Goal: Communication & Community: Answer question/provide support

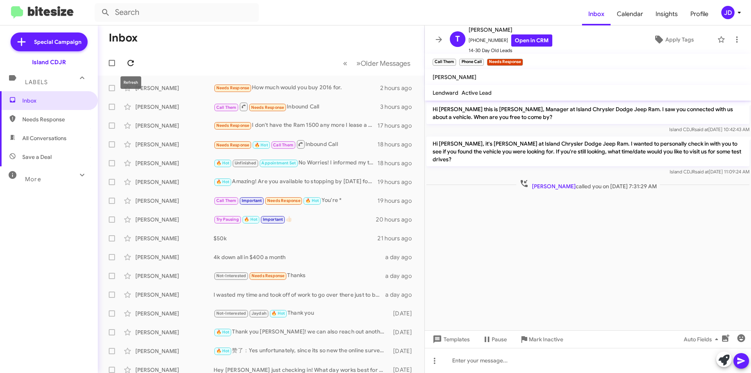
click at [135, 61] on icon at bounding box center [130, 62] width 9 height 9
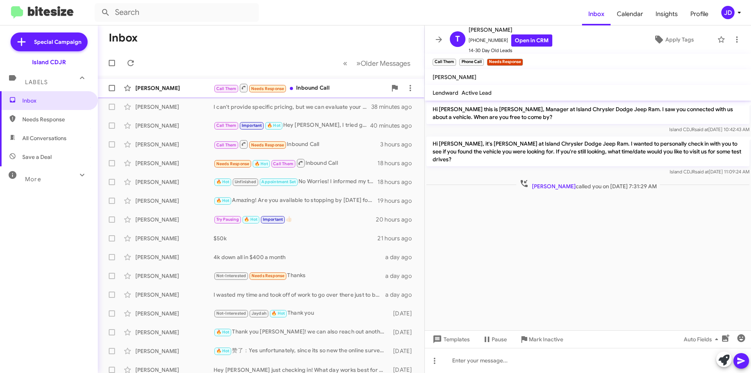
click at [232, 85] on small "Call Them" at bounding box center [226, 88] width 24 height 7
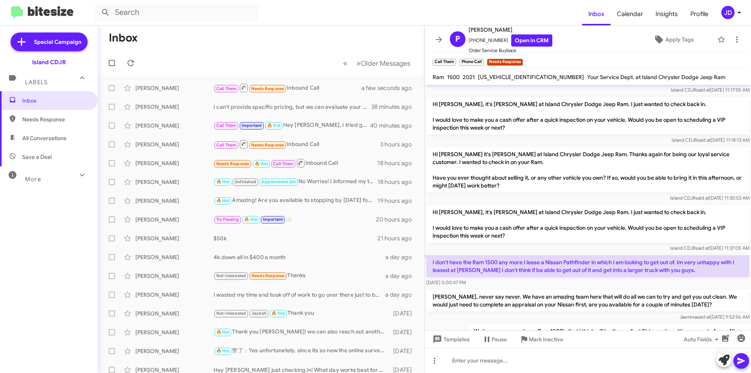
scroll to position [213, 0]
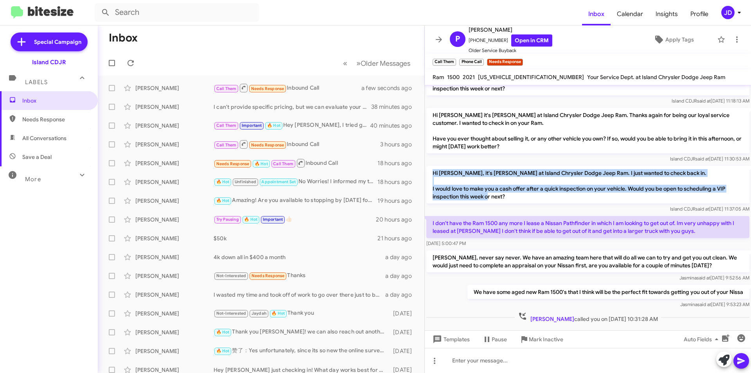
drag, startPoint x: 431, startPoint y: 156, endPoint x: 511, endPoint y: 181, distance: 83.5
click at [511, 181] on p "Hi [PERSON_NAME], it's [PERSON_NAME] at Island Chrysler Dodge Jeep Ram. I just …" at bounding box center [587, 185] width 323 height 38
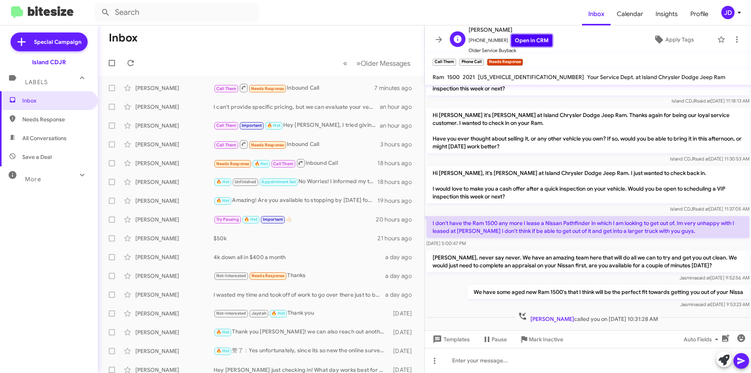
click at [513, 40] on link "Open in CRM" at bounding box center [531, 40] width 41 height 12
click at [126, 66] on icon at bounding box center [130, 62] width 9 height 9
click at [440, 44] on button at bounding box center [439, 40] width 16 height 16
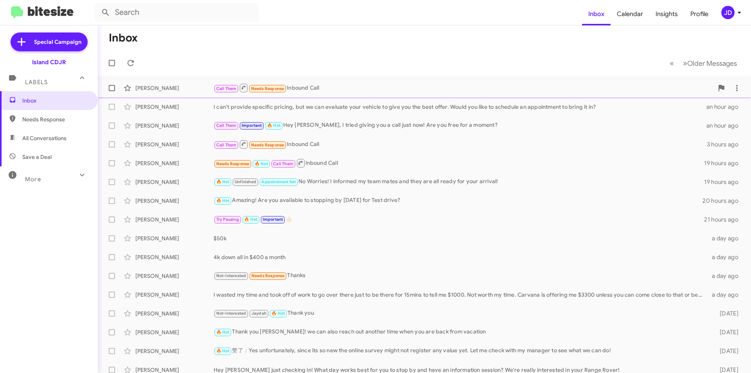
click at [314, 88] on div "Call Them Needs Response Inbound Call" at bounding box center [464, 88] width 500 height 10
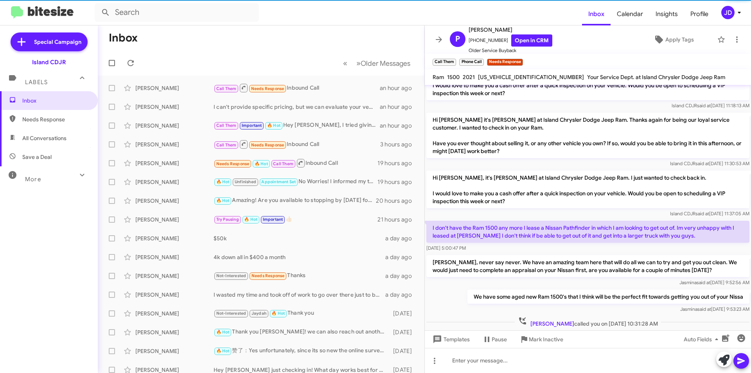
scroll to position [213, 0]
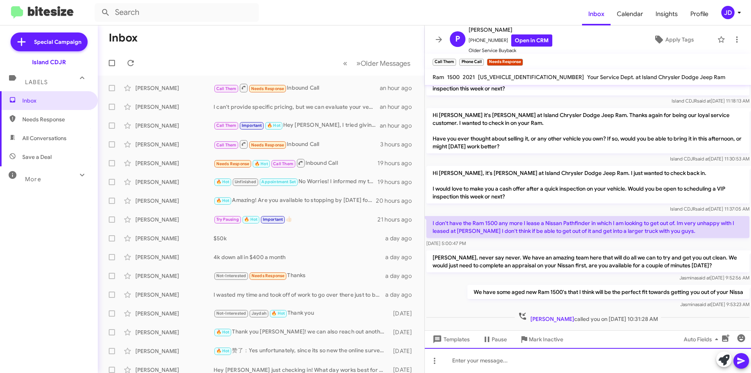
click at [527, 365] on div at bounding box center [588, 360] width 326 height 25
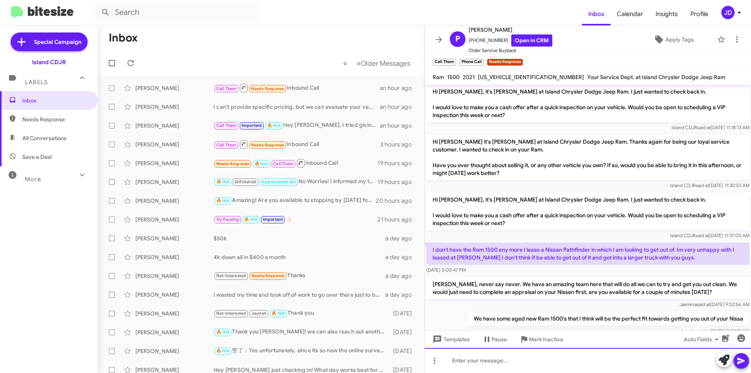
scroll to position [250, 0]
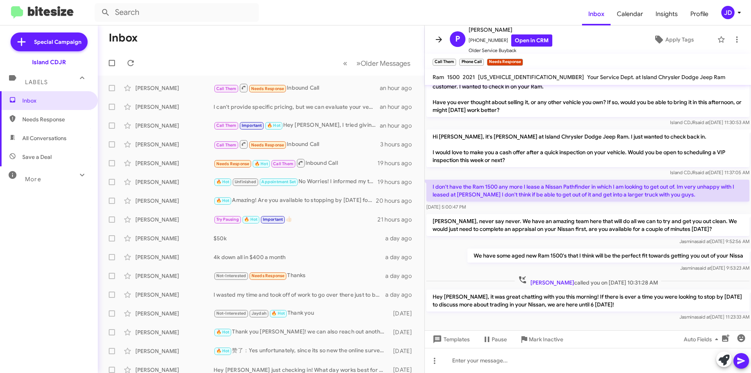
click at [442, 41] on icon at bounding box center [438, 39] width 9 height 9
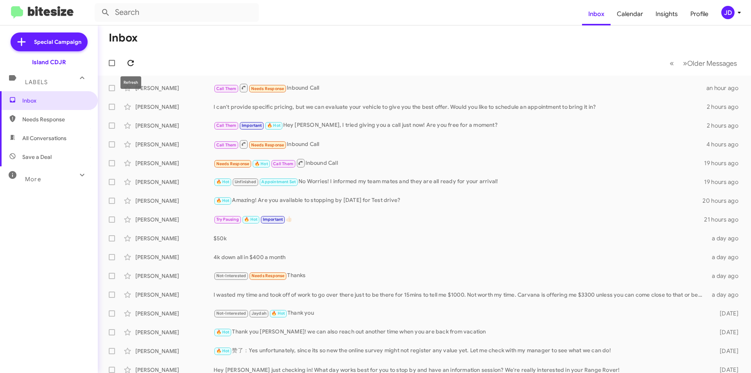
click at [126, 59] on icon at bounding box center [130, 62] width 9 height 9
click at [130, 60] on icon at bounding box center [130, 62] width 9 height 9
click at [319, 91] on div "Call Them Needs Response I don't want to rush this rather do it when I have tim…" at bounding box center [464, 88] width 500 height 10
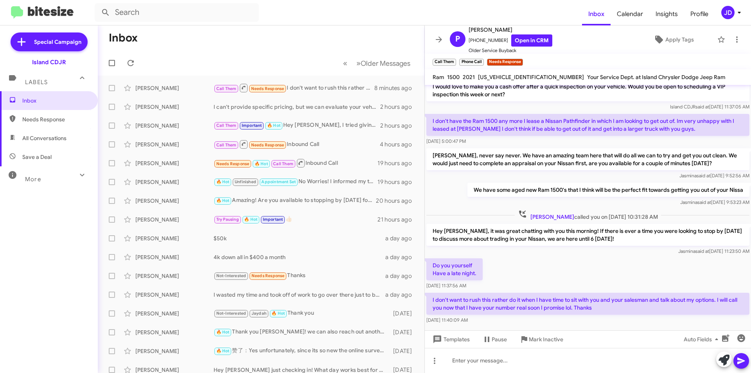
scroll to position [322, 0]
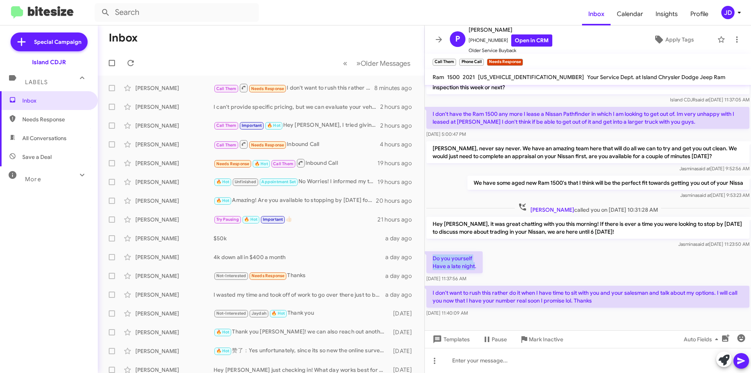
drag, startPoint x: 433, startPoint y: 244, endPoint x: 474, endPoint y: 247, distance: 41.6
click at [474, 251] on p "Do you yourself Have a late night." at bounding box center [454, 262] width 56 height 22
drag, startPoint x: 474, startPoint y: 247, endPoint x: 469, endPoint y: 229, distance: 18.8
click at [469, 229] on div "Hi [PERSON_NAME] this is [PERSON_NAME], Manager at Island Chrysler Dodge Jeep R…" at bounding box center [588, 41] width 326 height 556
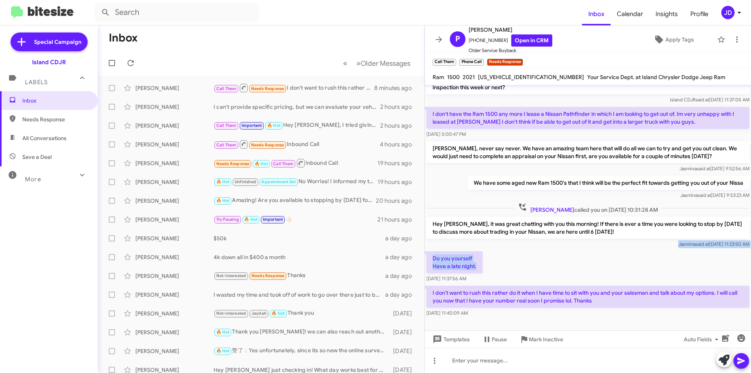
click at [469, 240] on div "[PERSON_NAME] said at [DATE] 11:23:50 AM" at bounding box center [587, 244] width 323 height 8
drag, startPoint x: 469, startPoint y: 241, endPoint x: 476, endPoint y: 251, distance: 12.0
click at [476, 251] on p "Do you yourself Have a late night." at bounding box center [454, 262] width 56 height 22
click at [480, 286] on p "I don't want to rush this rather do it when I have time to sit with you and you…" at bounding box center [587, 297] width 323 height 22
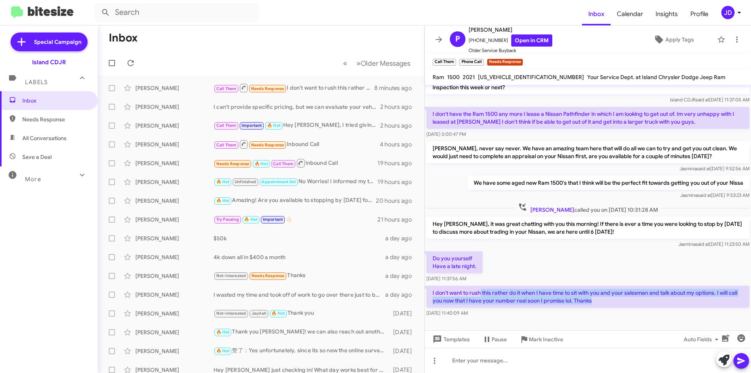
drag, startPoint x: 480, startPoint y: 278, endPoint x: 636, endPoint y: 283, distance: 155.4
click at [636, 286] on p "I don't want to rush this rather do it when I have time to sit with you and you…" at bounding box center [587, 297] width 323 height 22
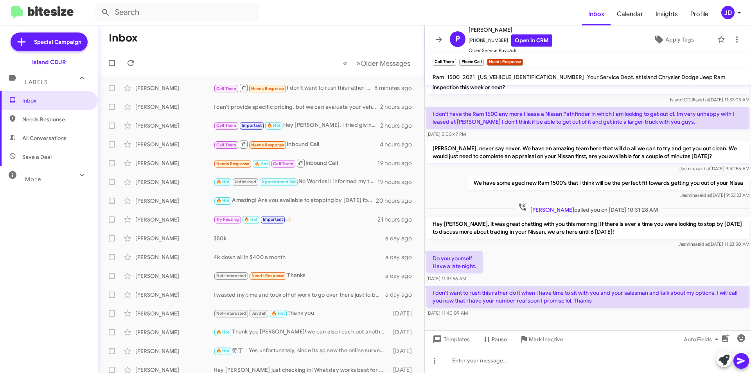
drag, startPoint x: 636, startPoint y: 283, endPoint x: 635, endPoint y: 260, distance: 23.5
click at [635, 260] on div "Hi [PERSON_NAME] this is [PERSON_NAME], Manager at Island Chrysler Dodge Jeep R…" at bounding box center [588, 41] width 326 height 556
click at [635, 260] on div "Do you yourself Have a late night. [DATE] 11:37:56 AM" at bounding box center [588, 267] width 326 height 34
drag, startPoint x: 635, startPoint y: 260, endPoint x: 640, endPoint y: 287, distance: 27.4
click at [640, 287] on div "Hi [PERSON_NAME] this is [PERSON_NAME], Manager at Island Chrysler Dodge Jeep R…" at bounding box center [588, 41] width 326 height 556
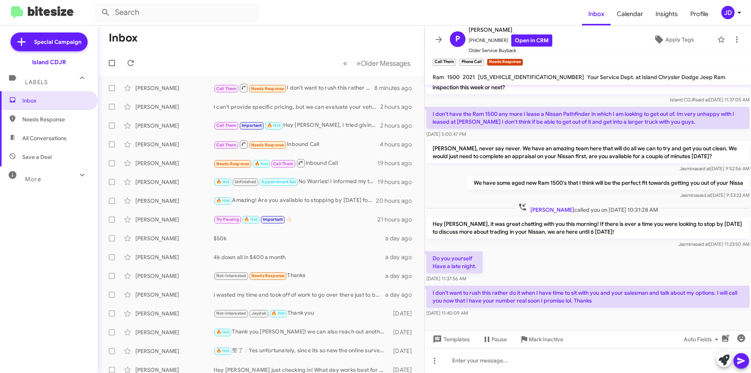
click at [640, 287] on p "I don't want to rush this rather do it when I have time to sit with you and you…" at bounding box center [587, 297] width 323 height 22
drag, startPoint x: 640, startPoint y: 287, endPoint x: 632, endPoint y: 267, distance: 21.6
click at [632, 267] on div "Hi [PERSON_NAME] this is [PERSON_NAME], Manager at Island Chrysler Dodge Jeep R…" at bounding box center [588, 41] width 326 height 556
click at [632, 267] on div "Do you yourself Have a late night. [DATE] 11:37:56 AM" at bounding box center [588, 267] width 326 height 34
drag, startPoint x: 632, startPoint y: 267, endPoint x: 634, endPoint y: 283, distance: 16.5
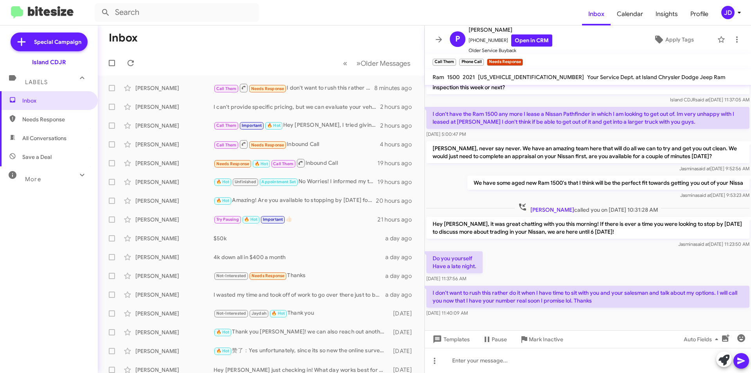
click at [634, 283] on div "Hi [PERSON_NAME] this is [PERSON_NAME], Manager at Island Chrysler Dodge Jeep R…" at bounding box center [588, 41] width 326 height 556
click at [634, 286] on p "I don't want to rush this rather do it when I have time to sit with you and you…" at bounding box center [587, 297] width 323 height 22
drag, startPoint x: 634, startPoint y: 283, endPoint x: 613, endPoint y: 259, distance: 31.6
click at [613, 259] on div "Hi [PERSON_NAME] this is [PERSON_NAME], Manager at Island Chrysler Dodge Jeep R…" at bounding box center [588, 41] width 326 height 556
click at [613, 259] on div "Do you yourself Have a late night. [DATE] 11:37:56 AM" at bounding box center [588, 267] width 326 height 34
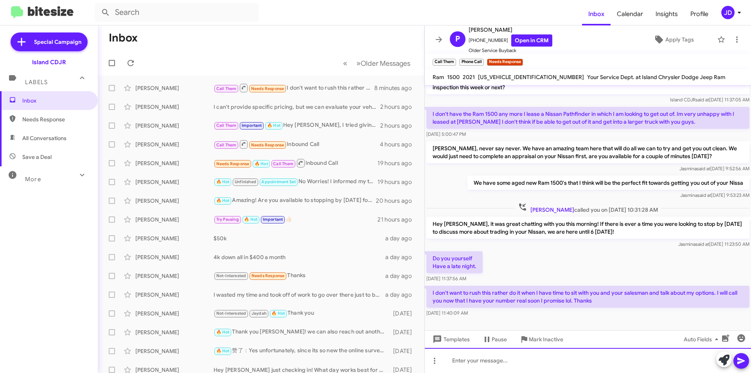
click at [541, 359] on div at bounding box center [588, 360] width 326 height 25
click at [534, 357] on div at bounding box center [588, 360] width 326 height 25
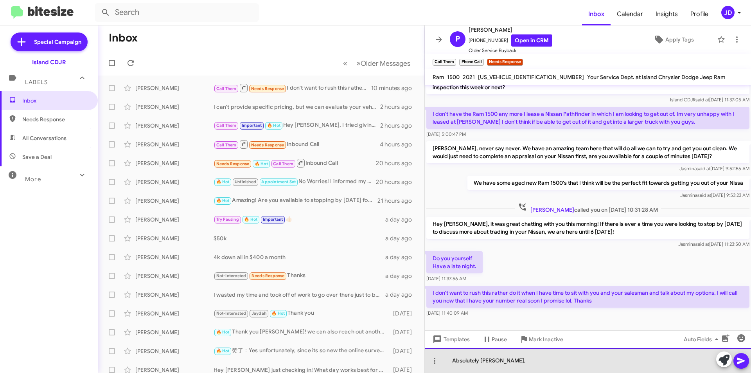
click at [521, 360] on div "Absolutely [PERSON_NAME]," at bounding box center [588, 360] width 326 height 25
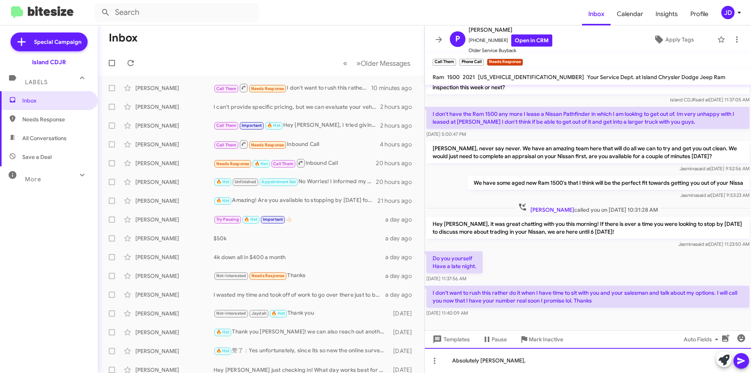
click at [456, 359] on div "Absolutely [PERSON_NAME]," at bounding box center [588, 360] width 326 height 25
click at [528, 356] on div "Oh absolutely [PERSON_NAME]," at bounding box center [588, 360] width 326 height 25
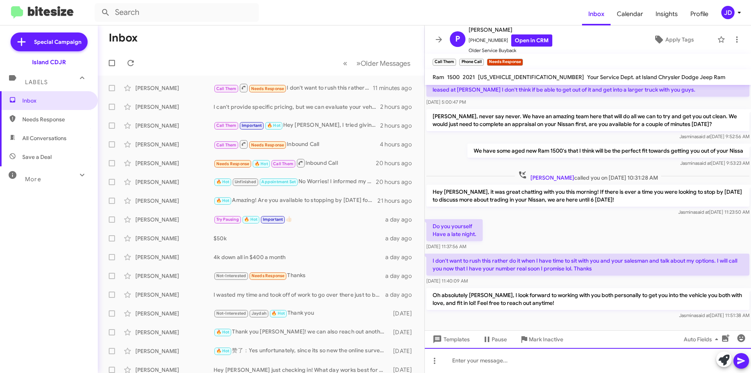
scroll to position [359, 0]
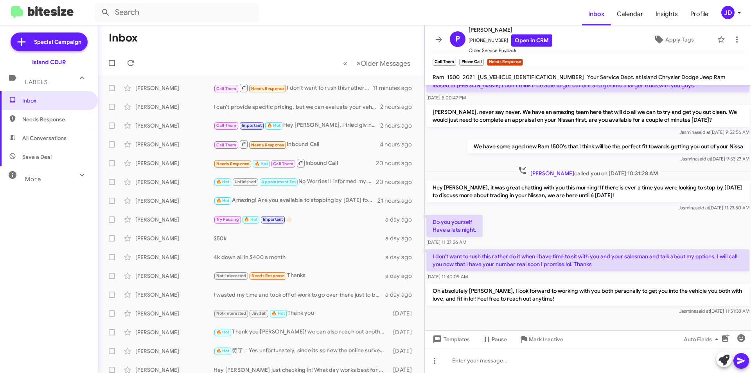
click at [517, 284] on p "Oh absolutely [PERSON_NAME], I look forward to working with you both personally…" at bounding box center [587, 295] width 323 height 22
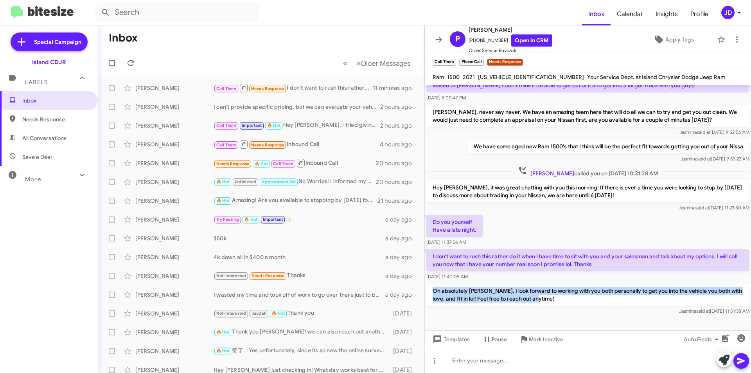
drag, startPoint x: 431, startPoint y: 273, endPoint x: 642, endPoint y: 280, distance: 211.3
click at [642, 284] on p "Oh absolutely [PERSON_NAME], I look forward to working with you both personally…" at bounding box center [587, 295] width 323 height 22
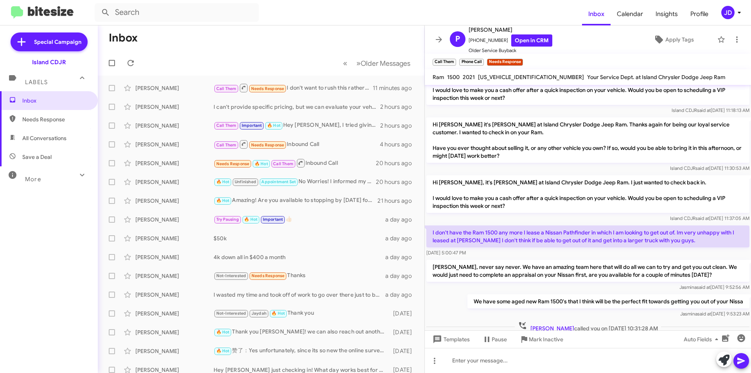
scroll to position [202, 0]
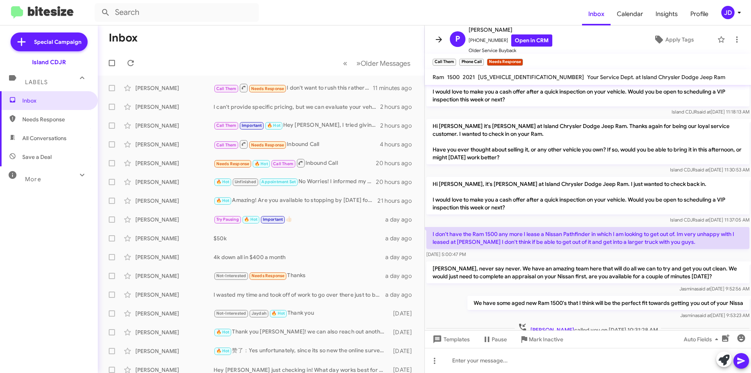
click at [439, 43] on icon at bounding box center [438, 39] width 9 height 9
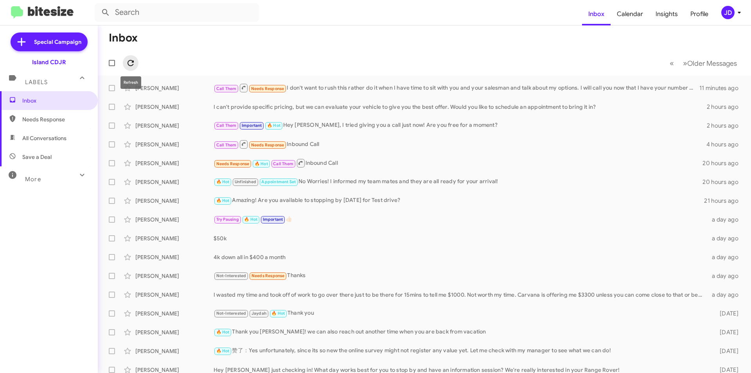
click at [126, 63] on icon at bounding box center [130, 62] width 9 height 9
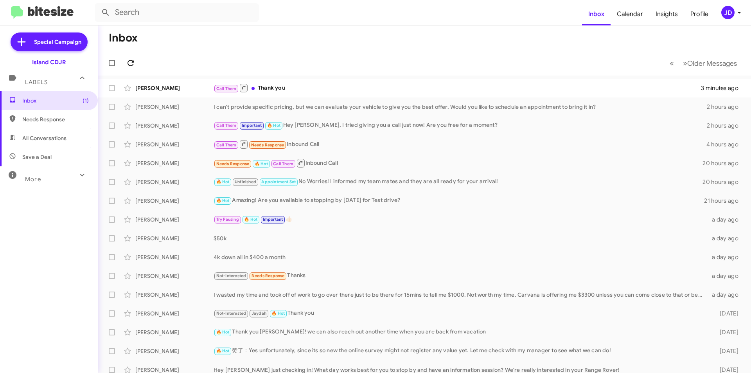
click at [134, 66] on icon at bounding box center [130, 62] width 9 height 9
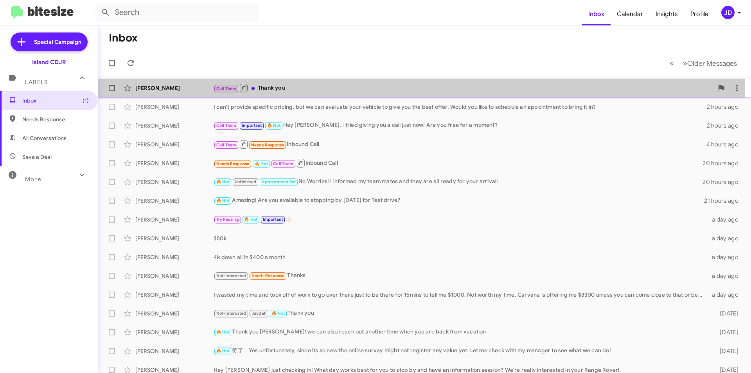
click at [234, 89] on span "Call Them" at bounding box center [226, 88] width 20 height 5
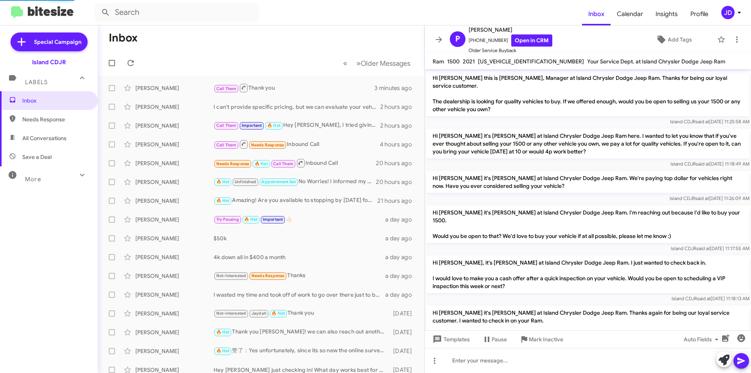
scroll to position [372, 0]
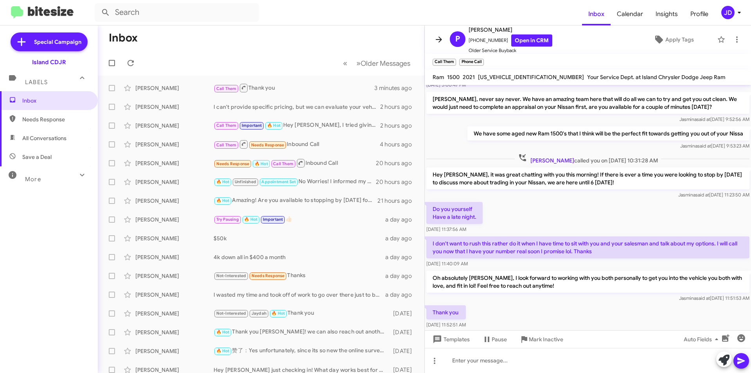
click at [435, 36] on icon at bounding box center [438, 39] width 9 height 9
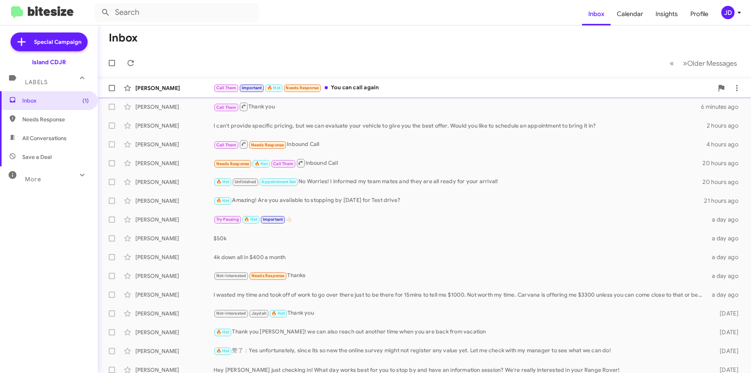
click at [187, 83] on div "[PERSON_NAME] Call Them Important 🔥 Hot Needs Response You can call again a few…" at bounding box center [424, 88] width 641 height 16
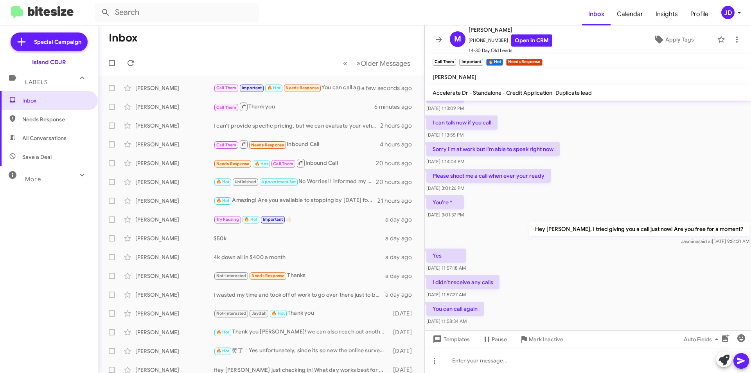
scroll to position [186, 0]
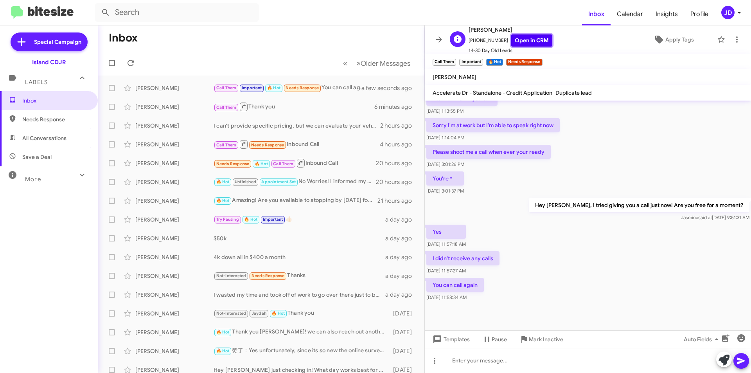
click at [530, 39] on link "Open in CRM" at bounding box center [531, 40] width 41 height 12
click at [512, 355] on div at bounding box center [588, 360] width 326 height 25
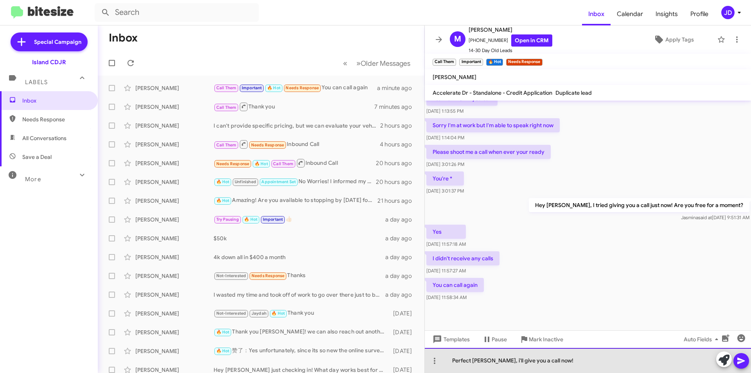
click at [611, 356] on div "Perfect [PERSON_NAME], i'll give you a call now!" at bounding box center [588, 360] width 326 height 25
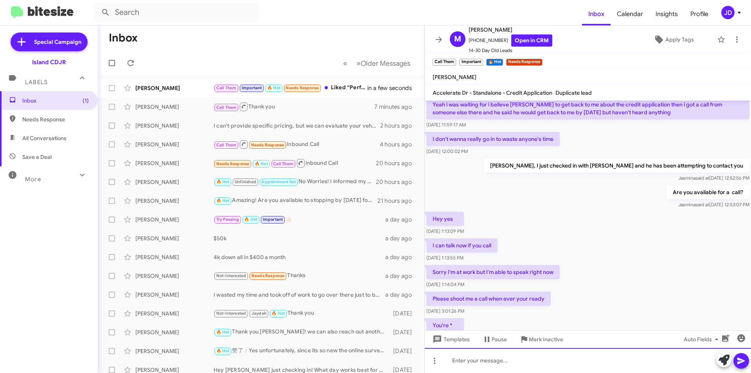
scroll to position [243, 0]
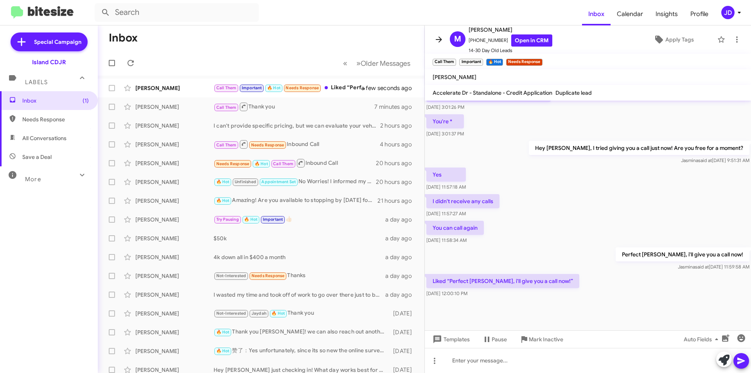
click at [442, 46] on button at bounding box center [439, 40] width 16 height 16
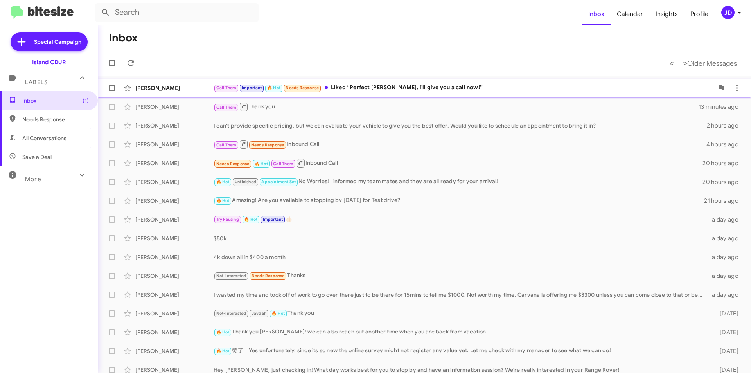
click at [366, 91] on div "Call Them Important 🔥 Hot Needs Response Liked “Perfect [PERSON_NAME], i'll giv…" at bounding box center [464, 87] width 500 height 9
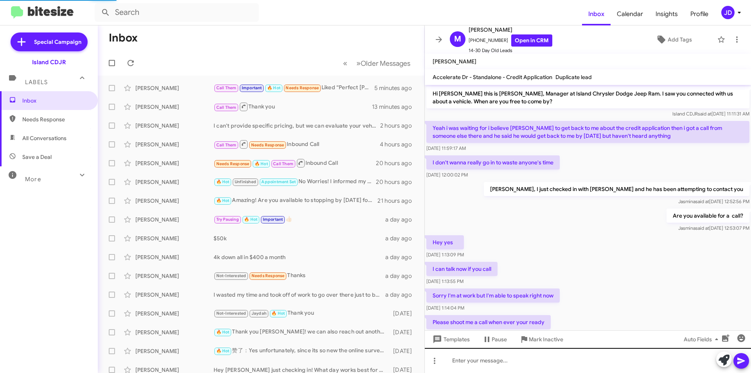
scroll to position [227, 0]
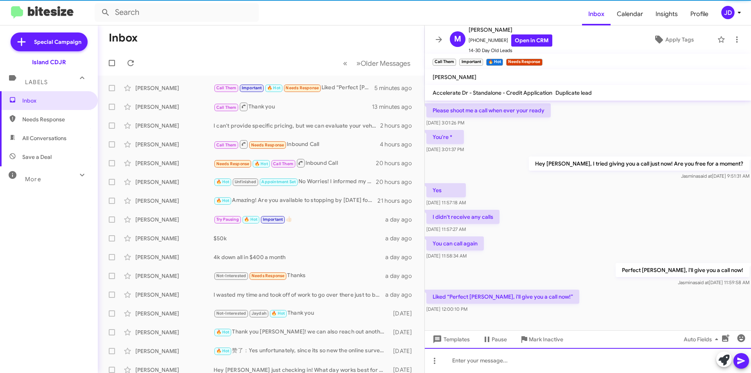
click at [558, 354] on div at bounding box center [588, 360] width 326 height 25
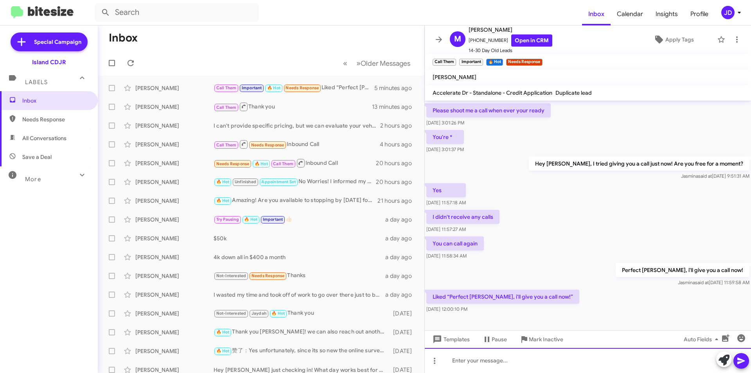
paste div
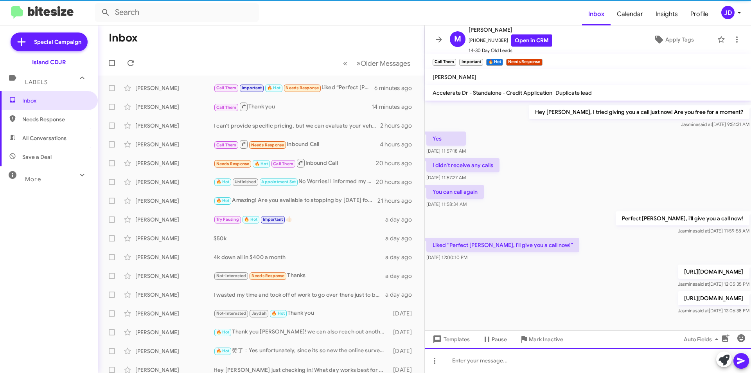
scroll to position [300, 0]
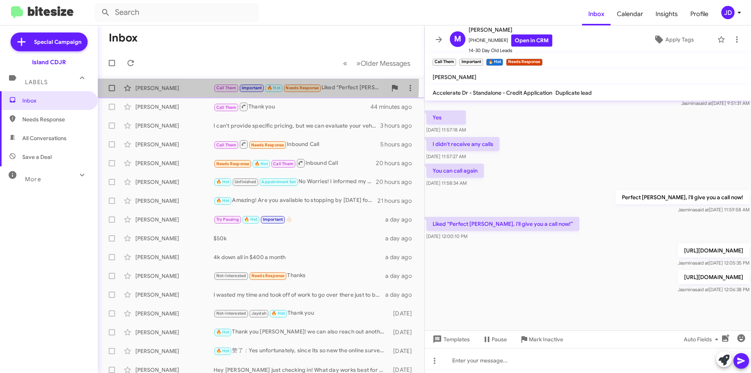
click at [251, 84] on small "Important" at bounding box center [252, 87] width 24 height 7
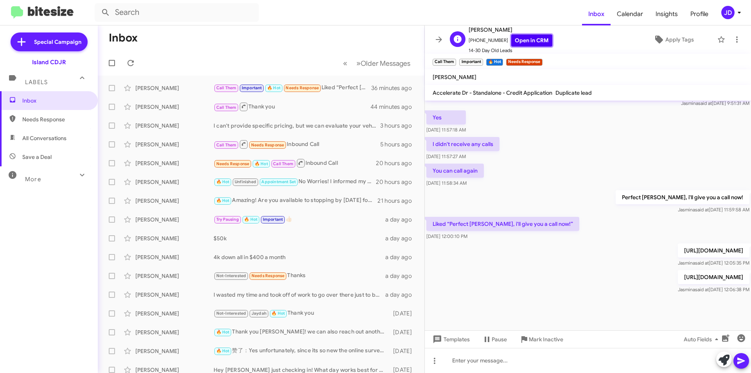
click at [528, 42] on link "Open in CRM" at bounding box center [531, 40] width 41 height 12
click at [622, 358] on div at bounding box center [588, 360] width 326 height 25
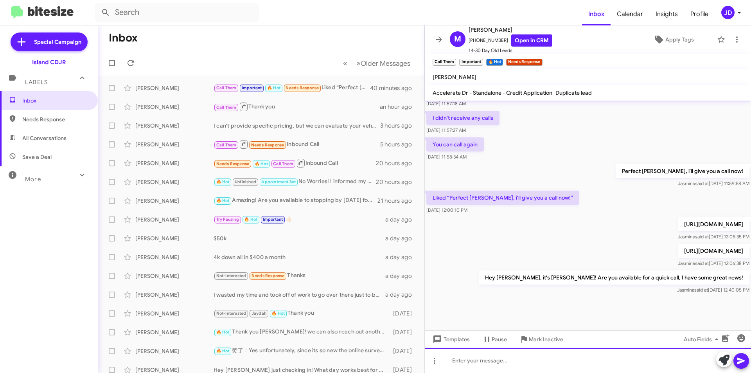
scroll to position [329, 0]
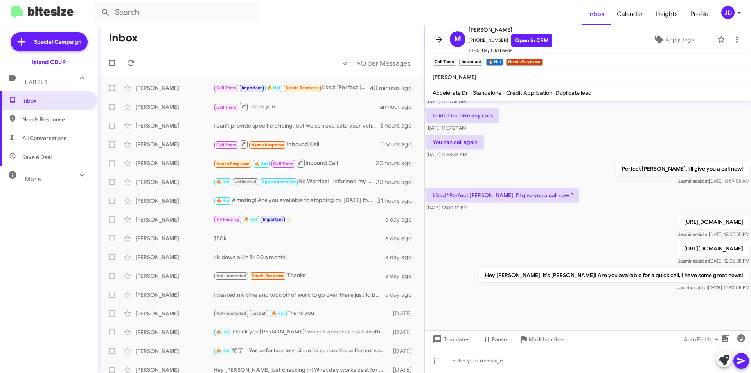
click at [442, 41] on icon at bounding box center [438, 39] width 9 height 9
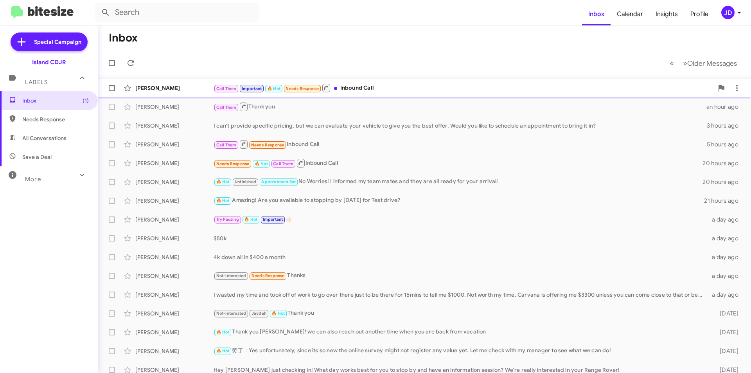
click at [422, 87] on div "Call Them Important 🔥 Hot Needs Response Inbound Call" at bounding box center [464, 88] width 500 height 10
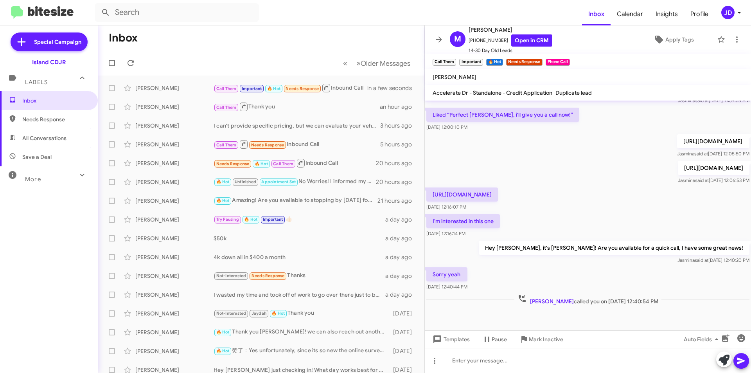
scroll to position [329, 0]
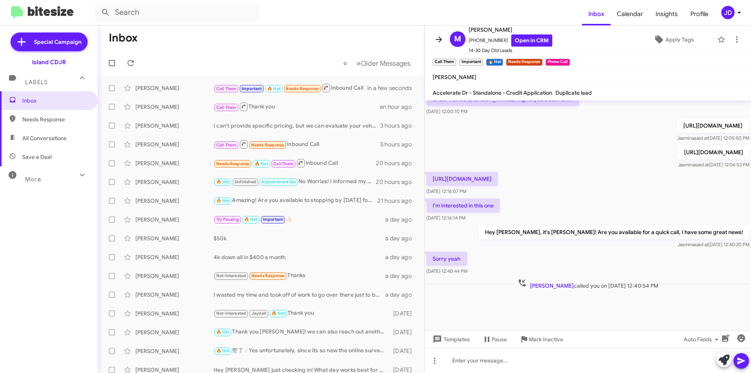
click at [438, 43] on icon at bounding box center [438, 39] width 9 height 9
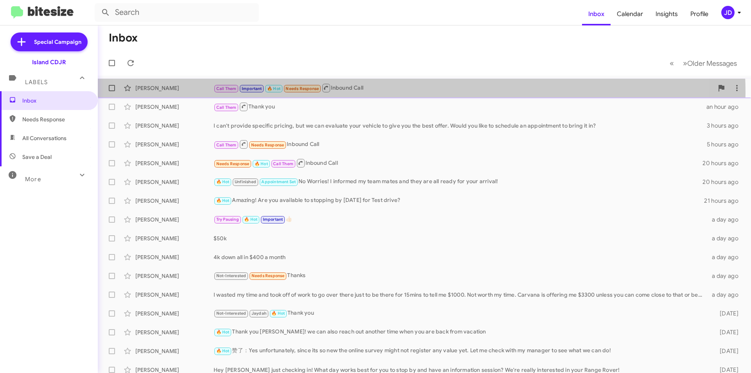
click at [379, 93] on div "[PERSON_NAME] Call Them Important 🔥 Hot Needs Response Inbound Call a minute ago" at bounding box center [424, 88] width 641 height 16
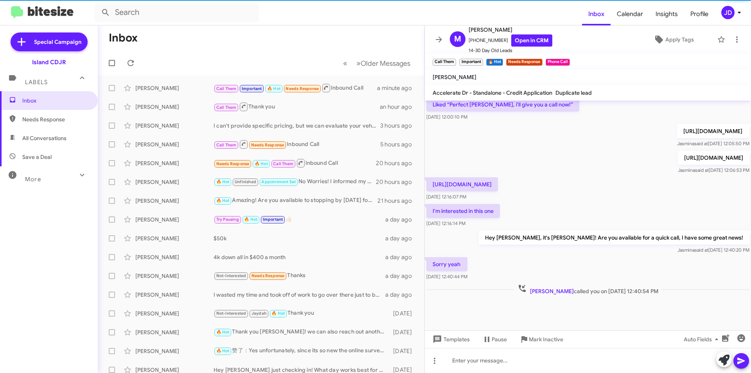
scroll to position [329, 0]
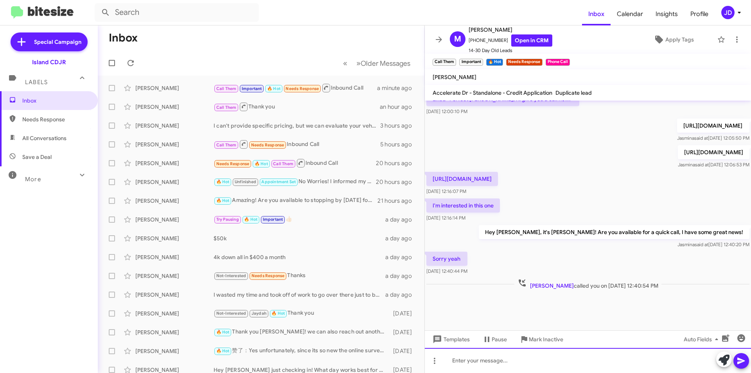
click at [530, 363] on div at bounding box center [588, 360] width 326 height 25
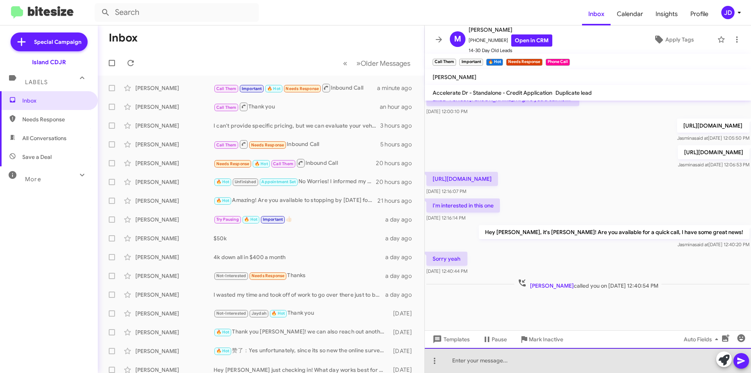
click at [528, 363] on div at bounding box center [588, 360] width 326 height 25
click at [528, 356] on div at bounding box center [588, 360] width 326 height 25
